Goal: Task Accomplishment & Management: Manage account settings

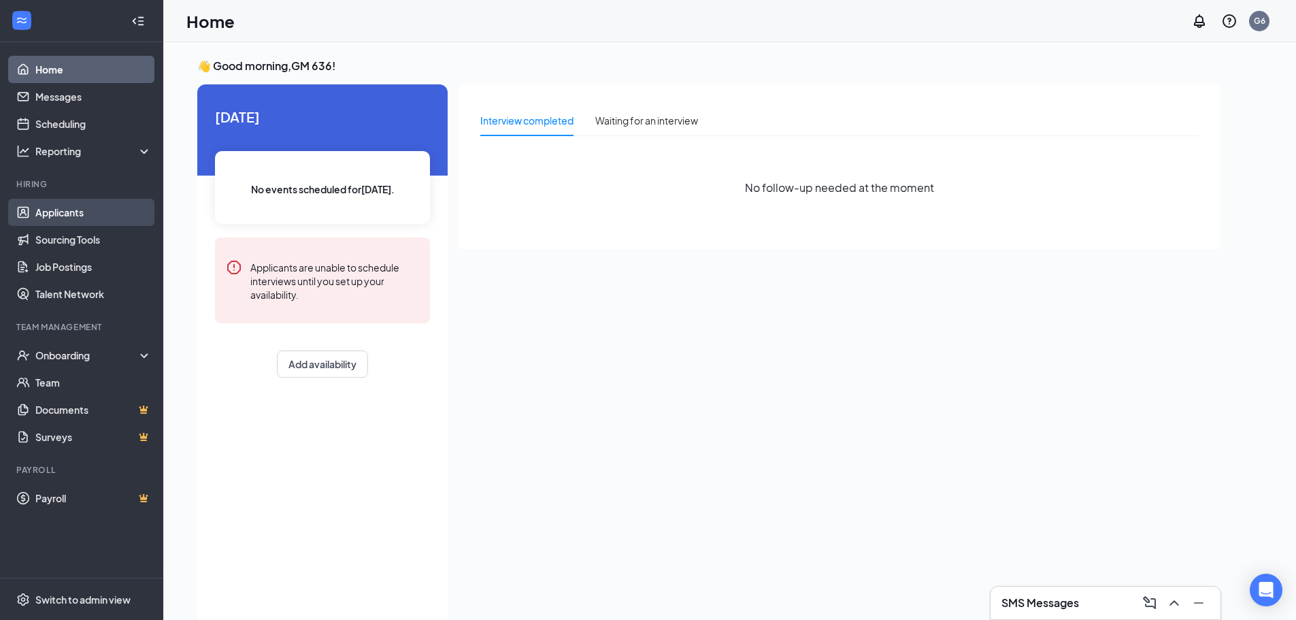
click at [69, 214] on link "Applicants" at bounding box center [93, 212] width 116 height 27
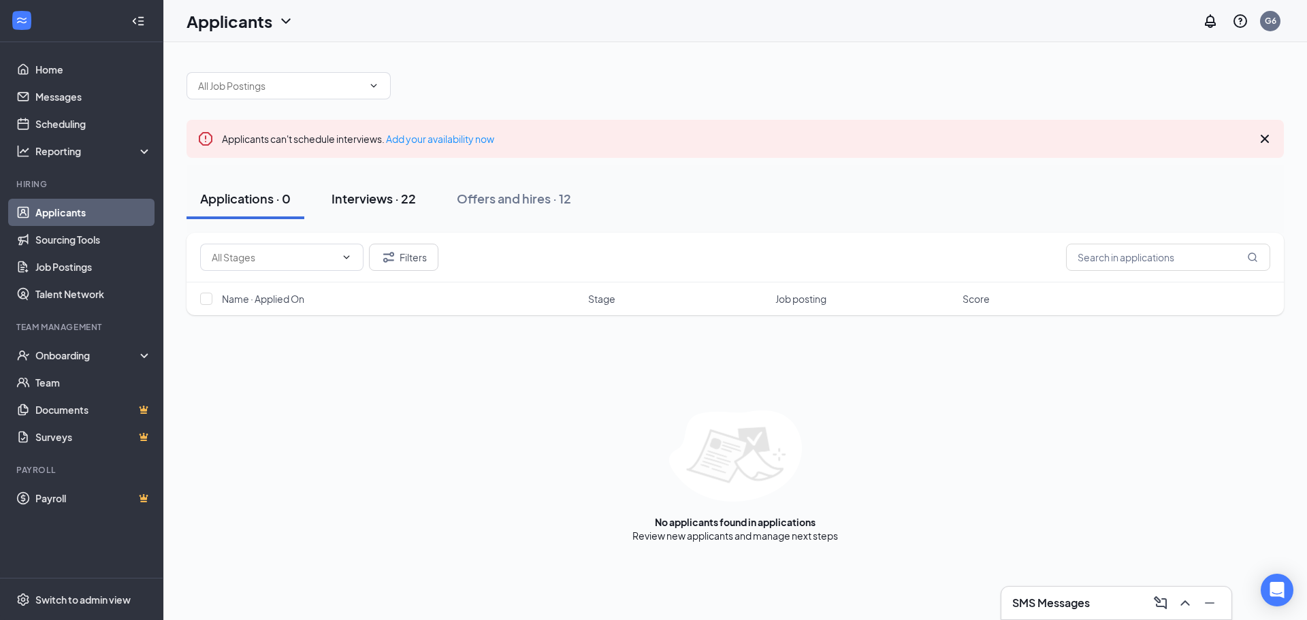
click at [384, 190] on div "Interviews · 22" at bounding box center [373, 198] width 84 height 17
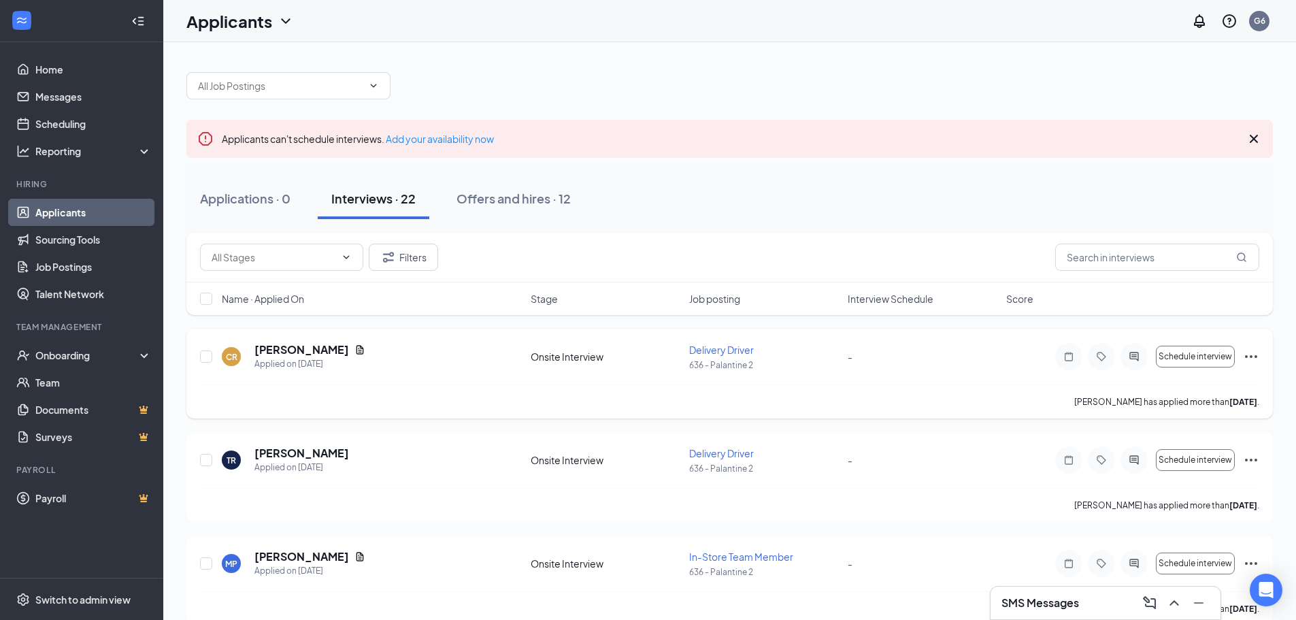
click at [717, 350] on span "Delivery Driver" at bounding box center [721, 350] width 65 height 12
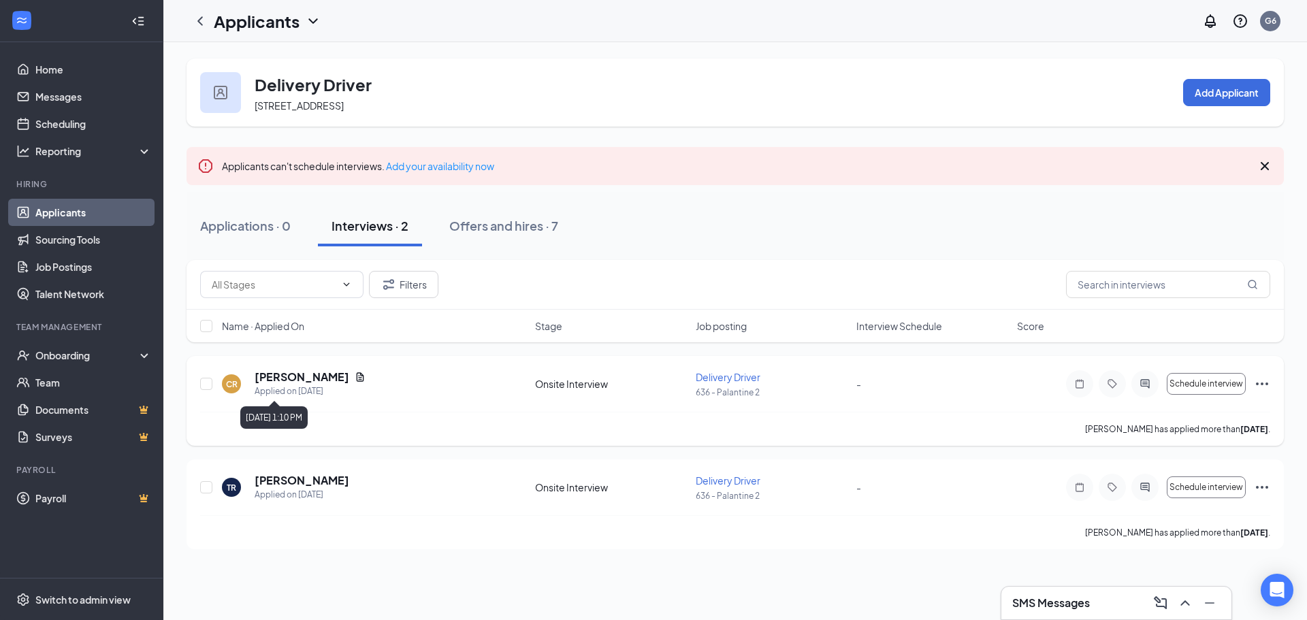
click at [283, 384] on h5 "[PERSON_NAME]" at bounding box center [302, 377] width 95 height 15
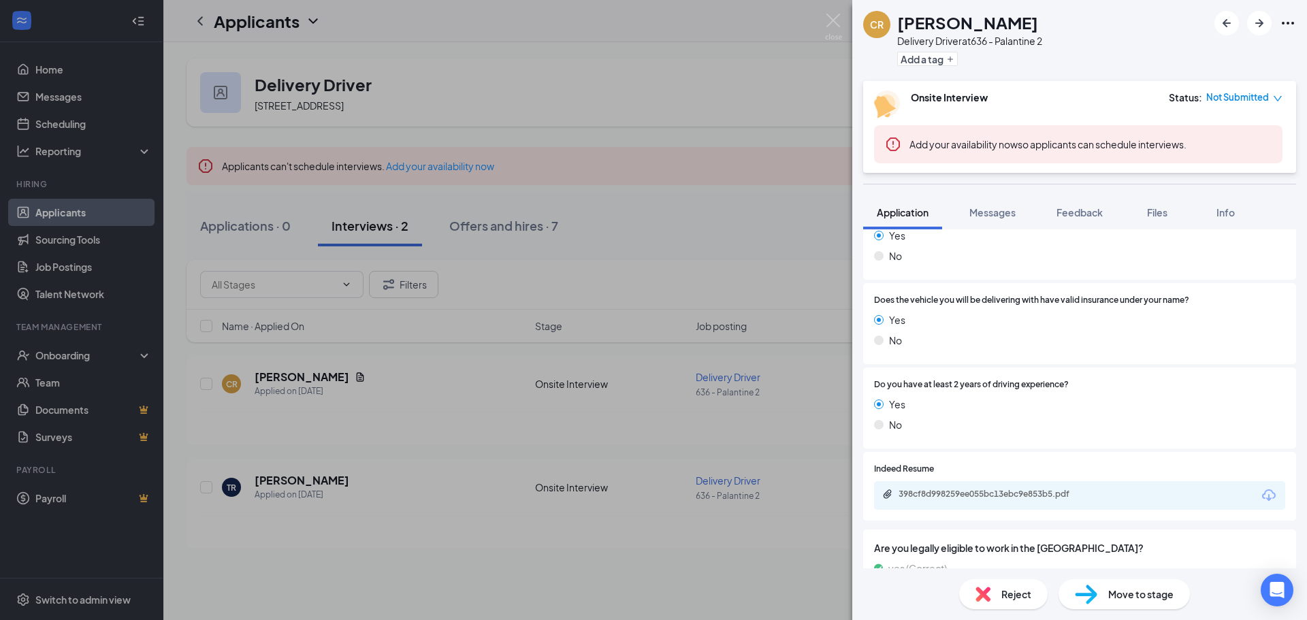
scroll to position [796, 0]
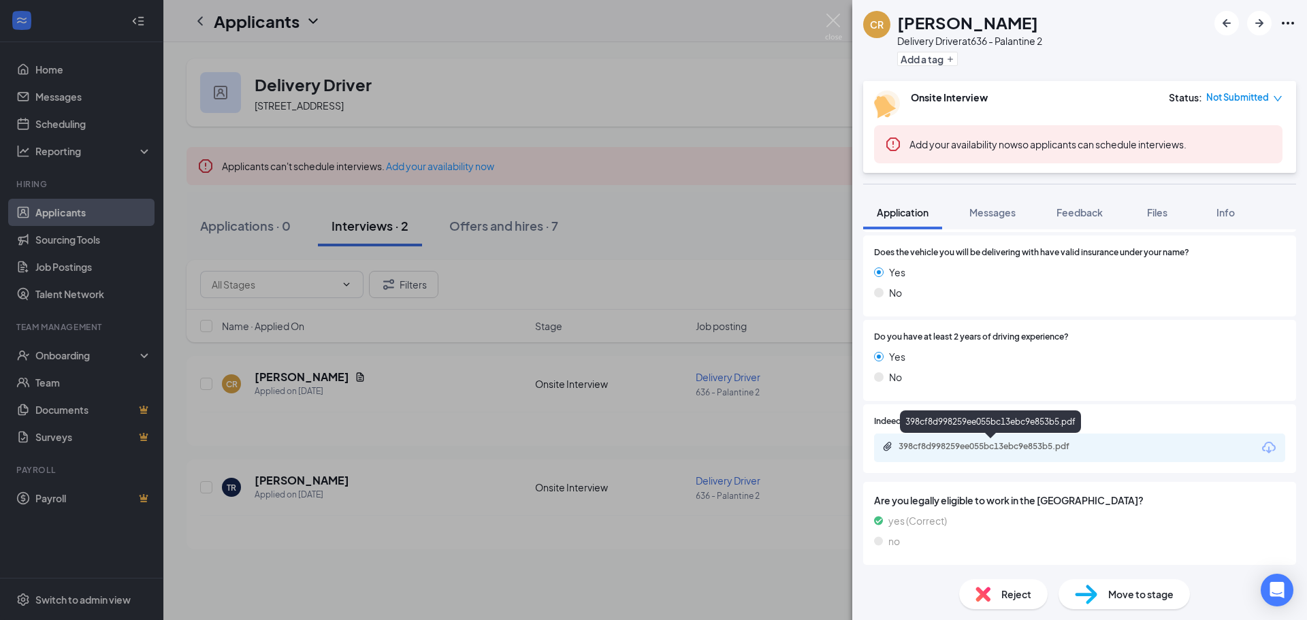
click at [1013, 447] on div "398cf8d998259ee055bc13ebc9e853b5.pdf" at bounding box center [993, 446] width 191 height 11
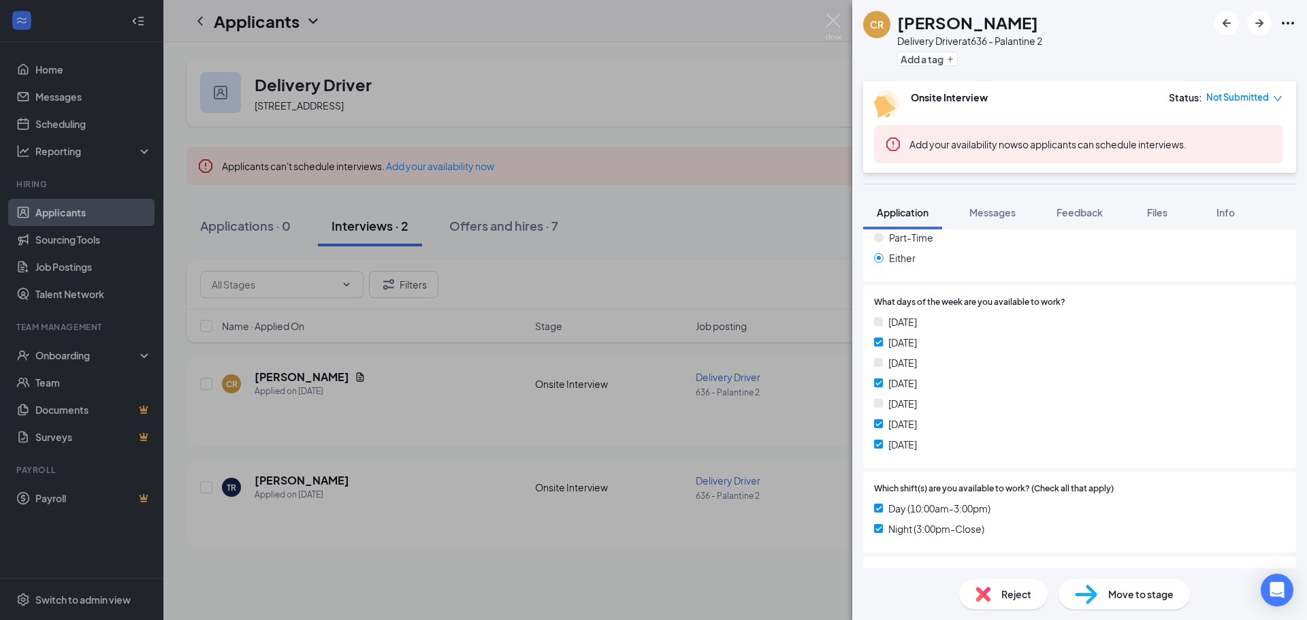
scroll to position [246, 0]
click at [655, 192] on div "CR [PERSON_NAME] Delivery Driver at 636 - Palantine 2 Add a tag Onsite Intervie…" at bounding box center [653, 310] width 1307 height 620
